Goal: Transaction & Acquisition: Download file/media

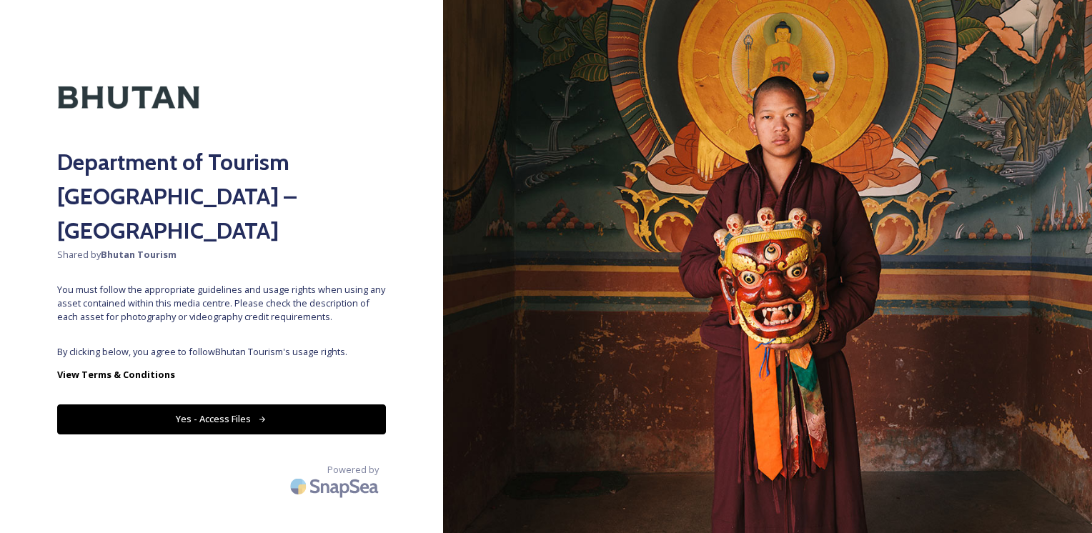
click at [209, 345] on span "By clicking below, you agree to follow Bhutan Tourism 's usage rights." at bounding box center [221, 352] width 329 height 14
click at [208, 405] on button "Yes - Access Files" at bounding box center [221, 419] width 329 height 29
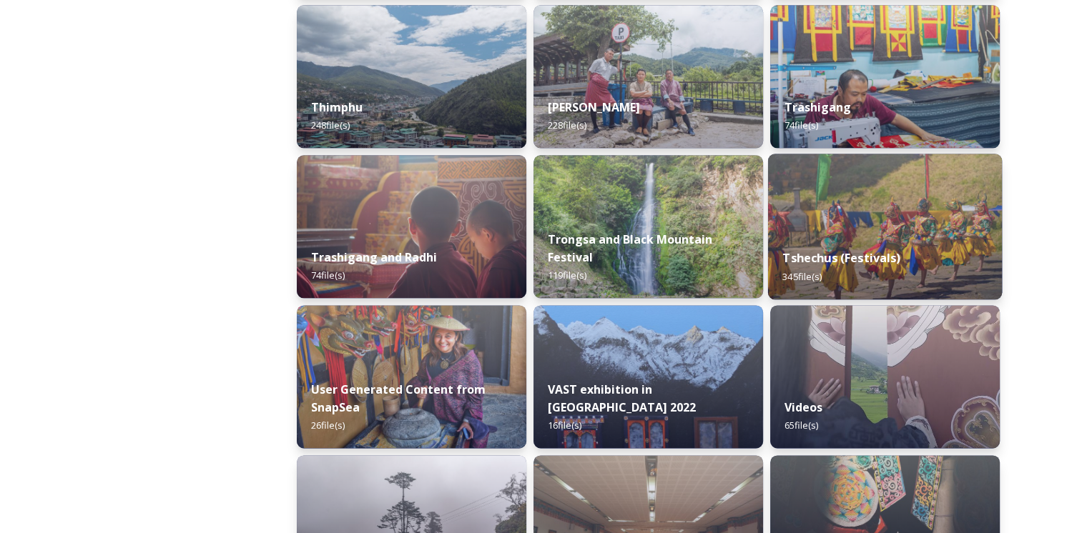
scroll to position [1787, 0]
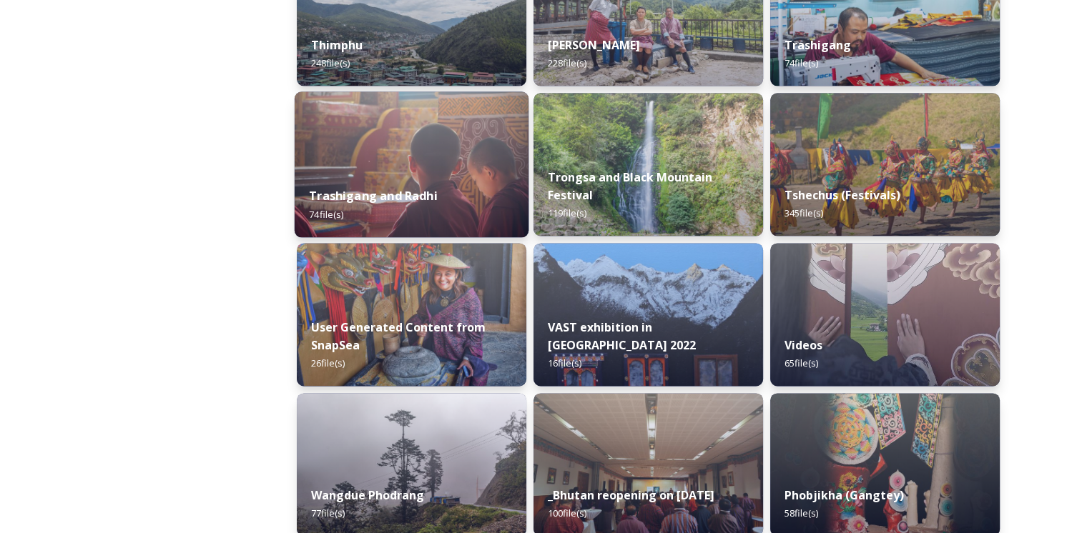
click at [422, 147] on img at bounding box center [412, 165] width 234 height 146
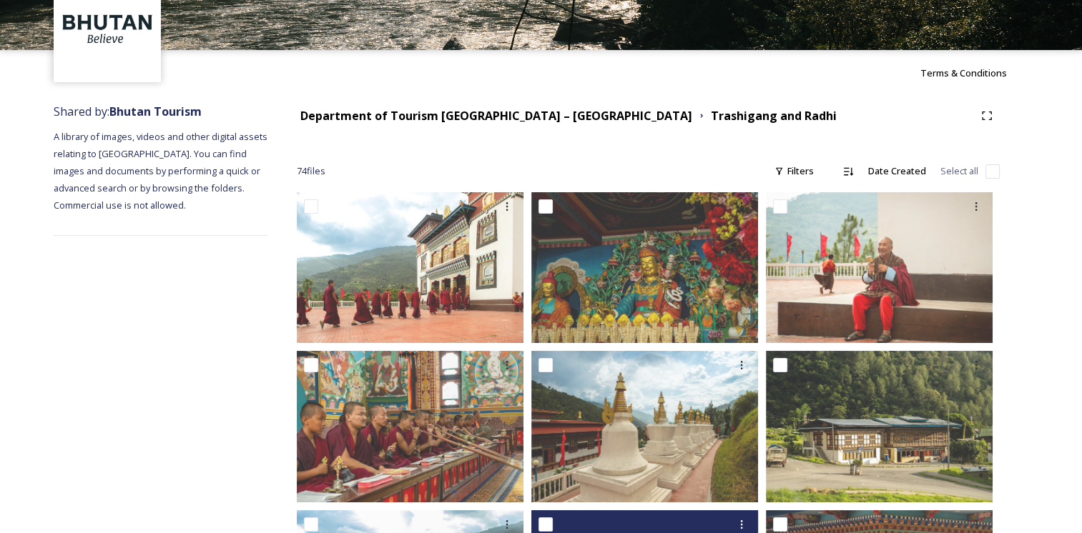
scroll to position [71, 0]
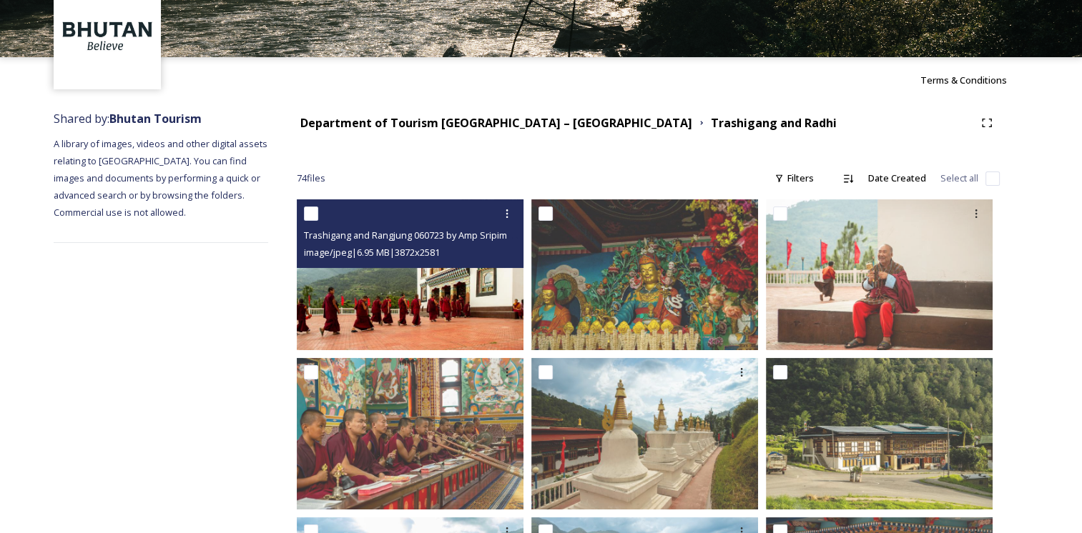
click at [412, 267] on div "Trashigang and Rangjung 060723 by Amp Sripimanwat-28.jpg image/jpeg | 6.95 MB |…" at bounding box center [410, 233] width 227 height 69
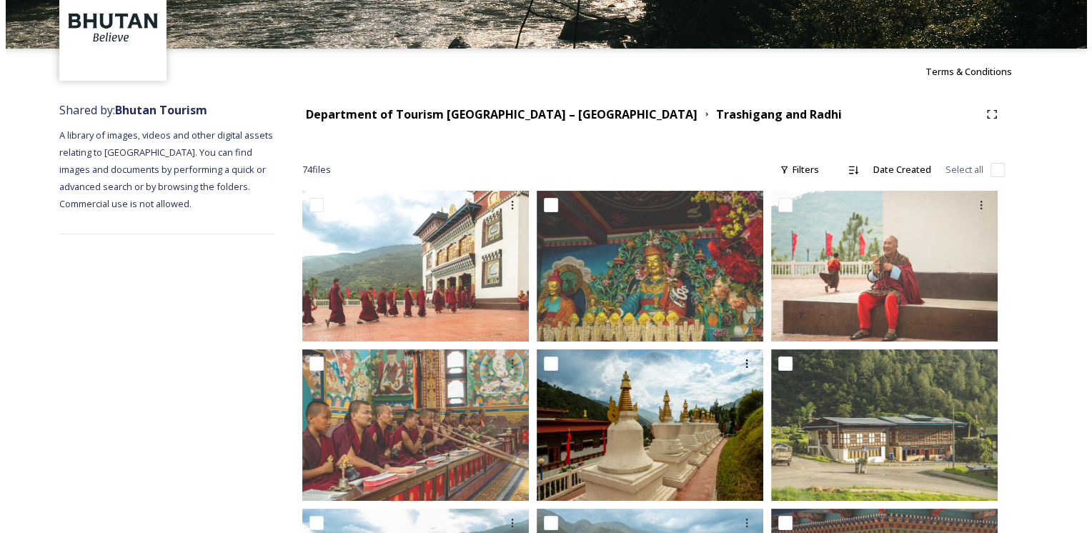
scroll to position [214, 0]
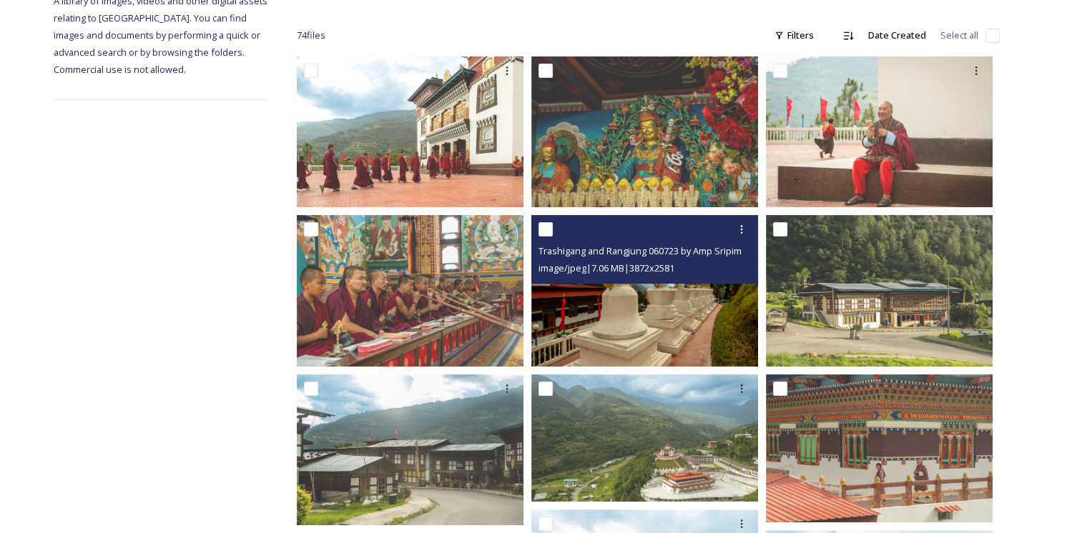
click at [671, 291] on img at bounding box center [644, 290] width 227 height 151
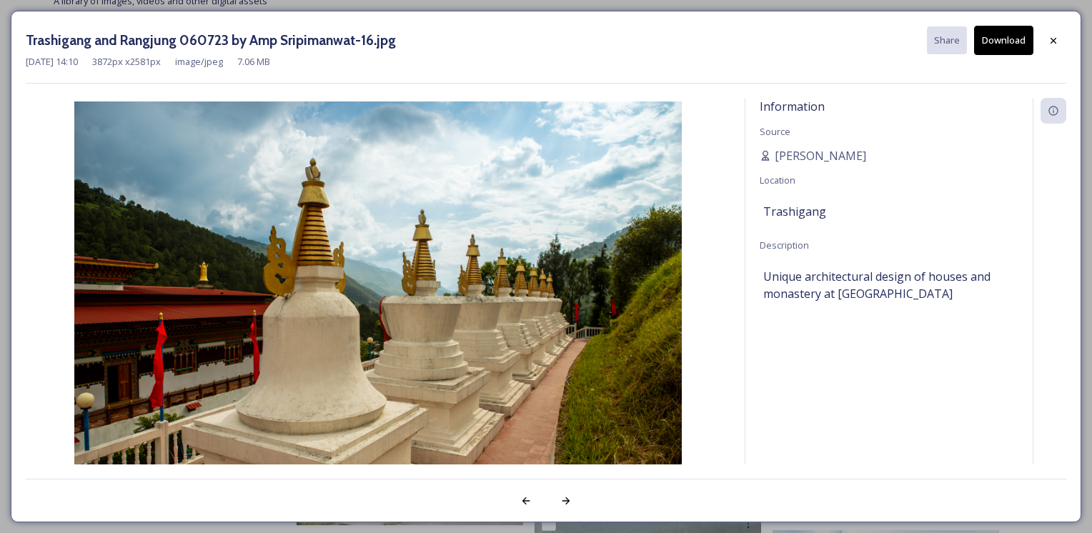
click at [1055, 34] on div at bounding box center [1054, 41] width 26 height 26
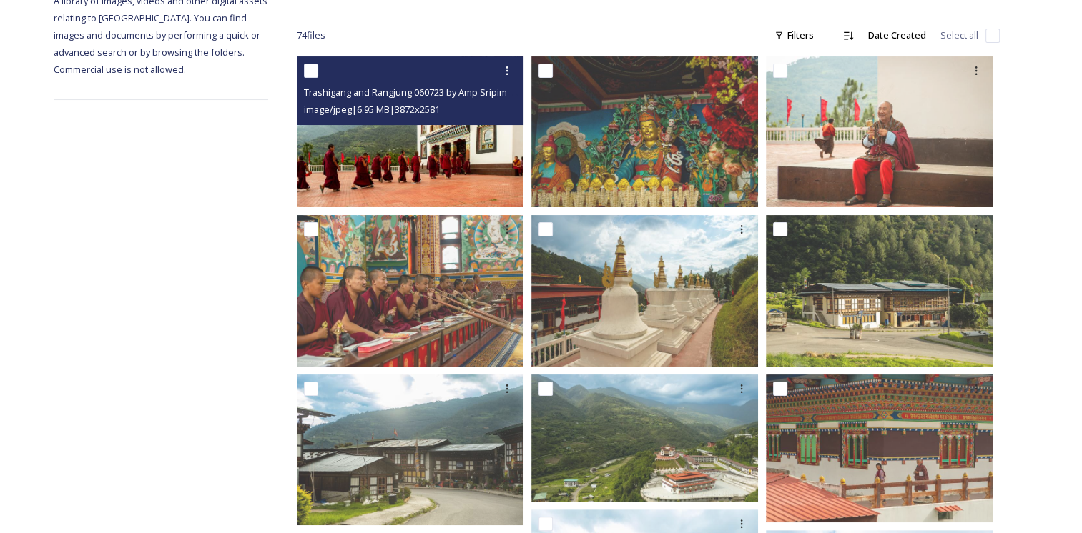
click at [440, 162] on img at bounding box center [410, 131] width 227 height 151
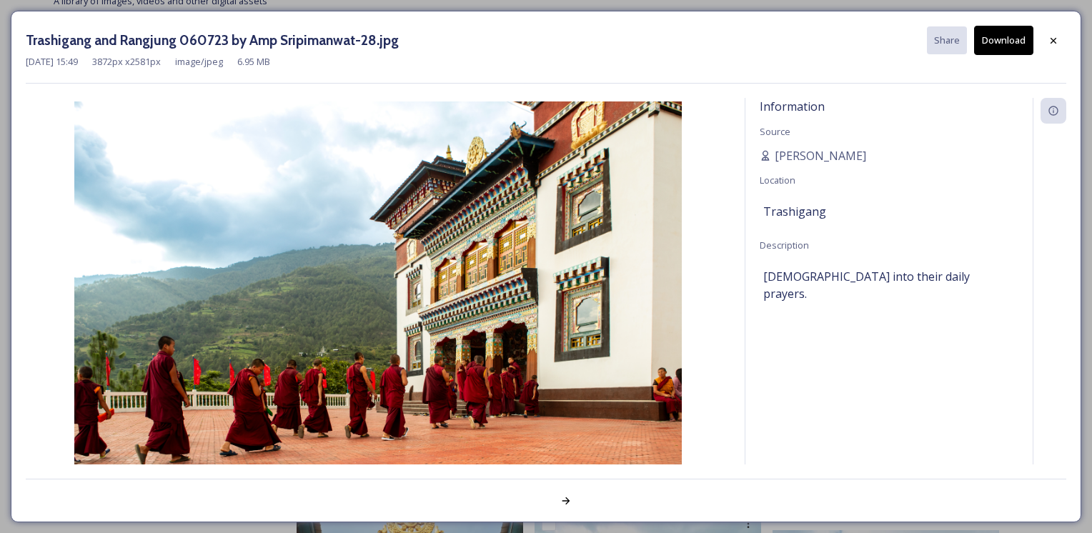
click at [995, 39] on button "Download" at bounding box center [1004, 40] width 59 height 29
